Goal: Navigation & Orientation: Find specific page/section

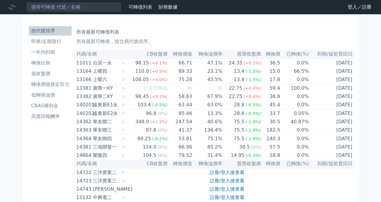
click at [45, 44] on li "即將/近期發行" at bounding box center [50, 41] width 43 height 7
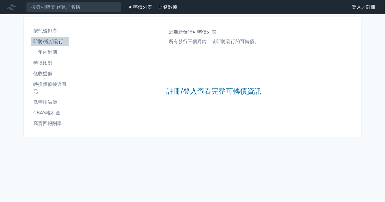
click at [42, 52] on li "一年內到期" at bounding box center [50, 52] width 38 height 7
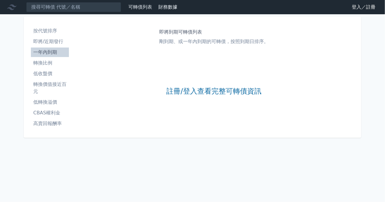
click at [54, 59] on li "轉換比例" at bounding box center [50, 62] width 38 height 7
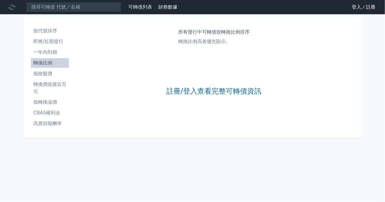
click at [48, 73] on li "低收盤價" at bounding box center [50, 73] width 38 height 7
